Goal: Task Accomplishment & Management: Manage account settings

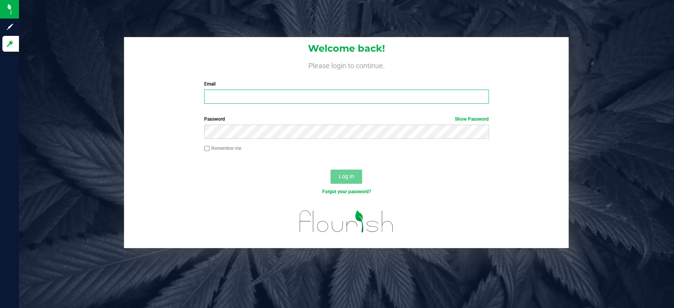
click at [305, 92] on input "Email" at bounding box center [346, 97] width 285 height 14
type input "ealexander@liveparallel.com"
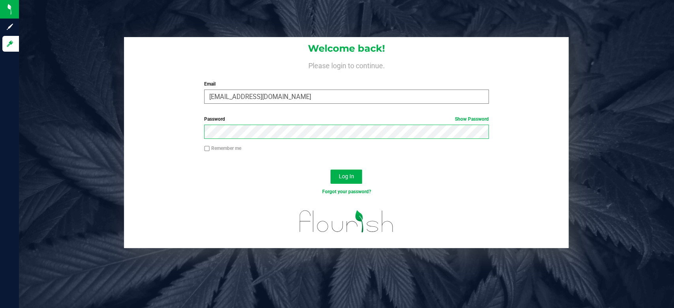
click at [330, 170] on button "Log In" at bounding box center [346, 177] width 32 height 14
